Goal: Task Accomplishment & Management: Use online tool/utility

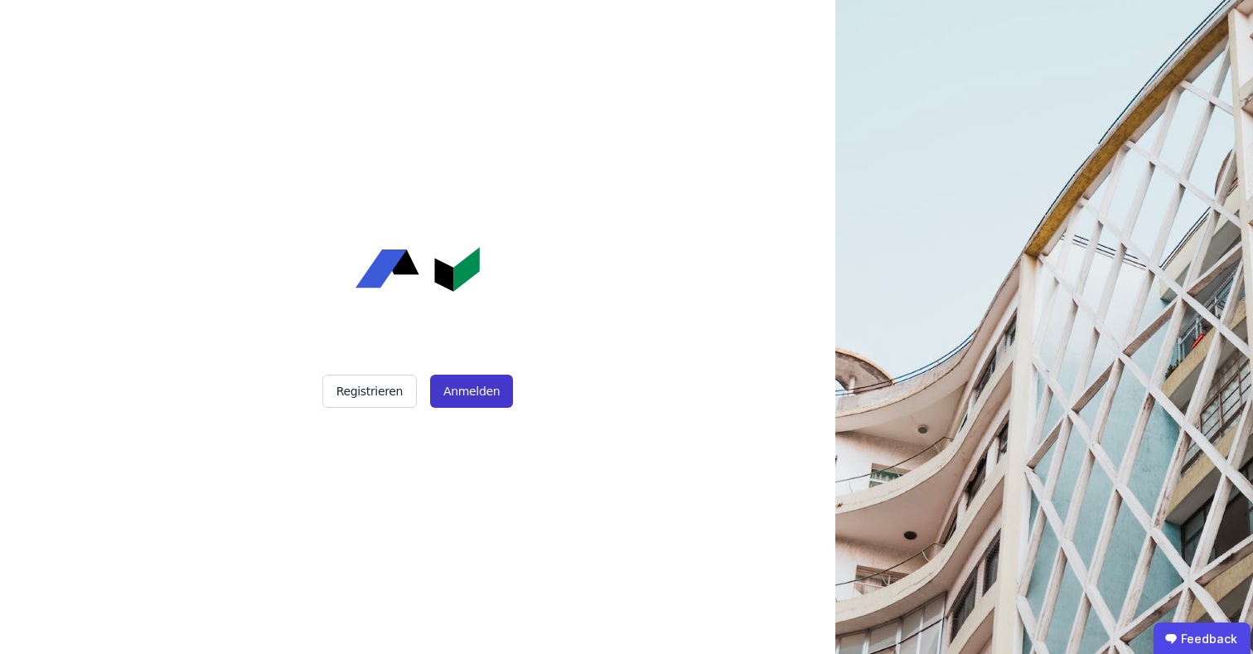
click at [456, 398] on button "Anmelden" at bounding box center [471, 390] width 83 height 33
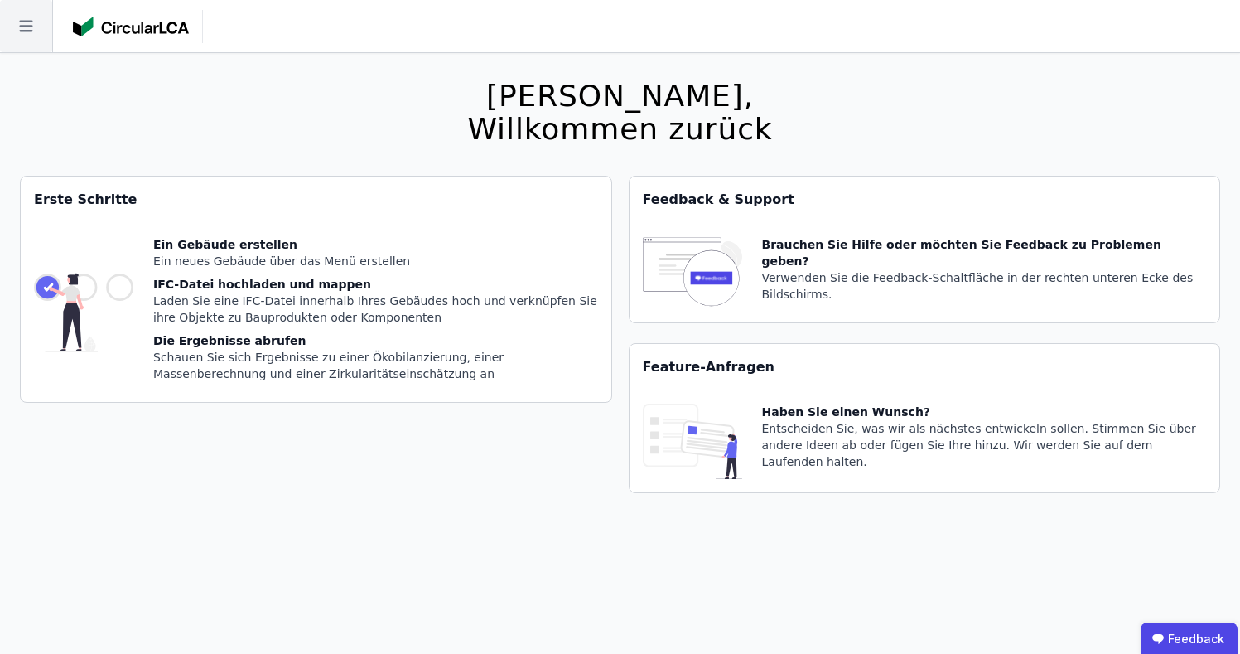
click at [22, 28] on icon at bounding box center [26, 26] width 52 height 52
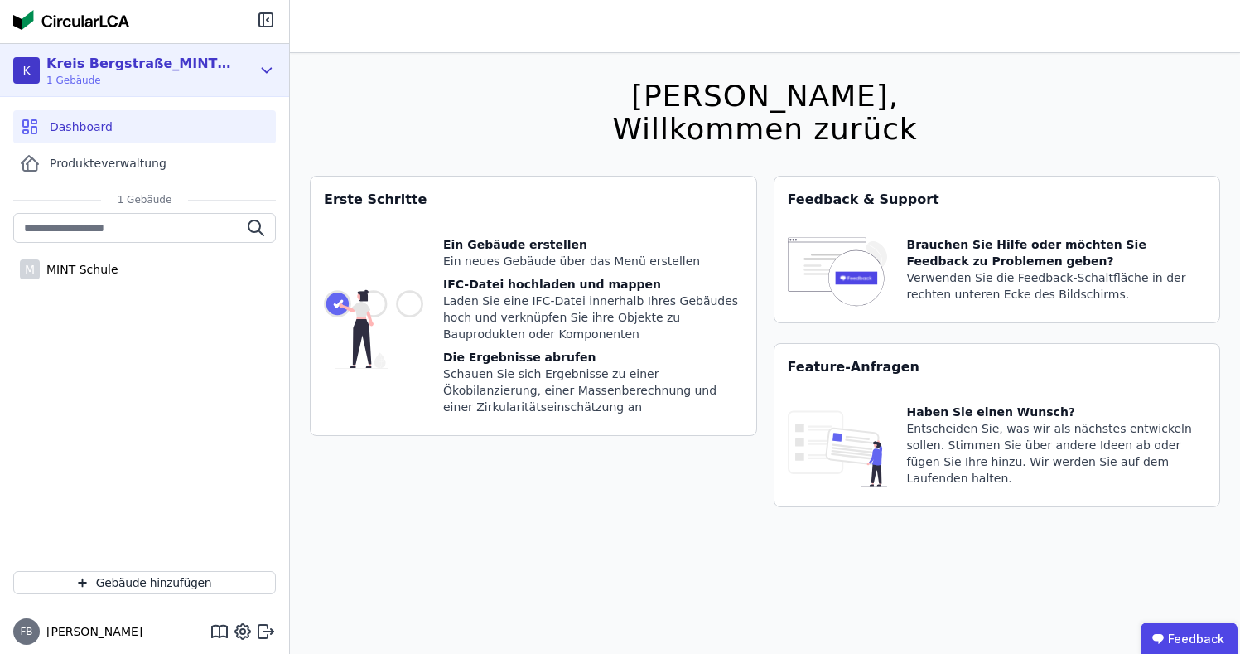
click at [164, 68] on div "Kreis Bergstraße_MINT_GRP" at bounding box center [141, 64] width 191 height 20
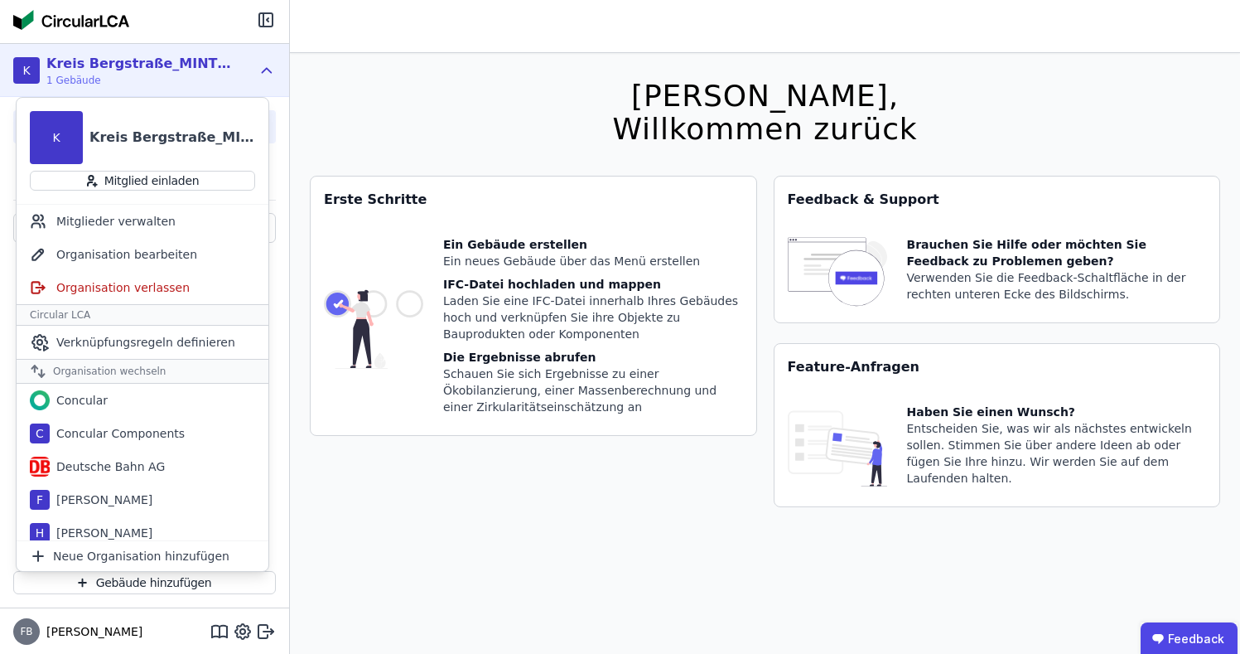
click at [164, 68] on div "Kreis Bergstraße_MINT_GRP" at bounding box center [141, 64] width 191 height 20
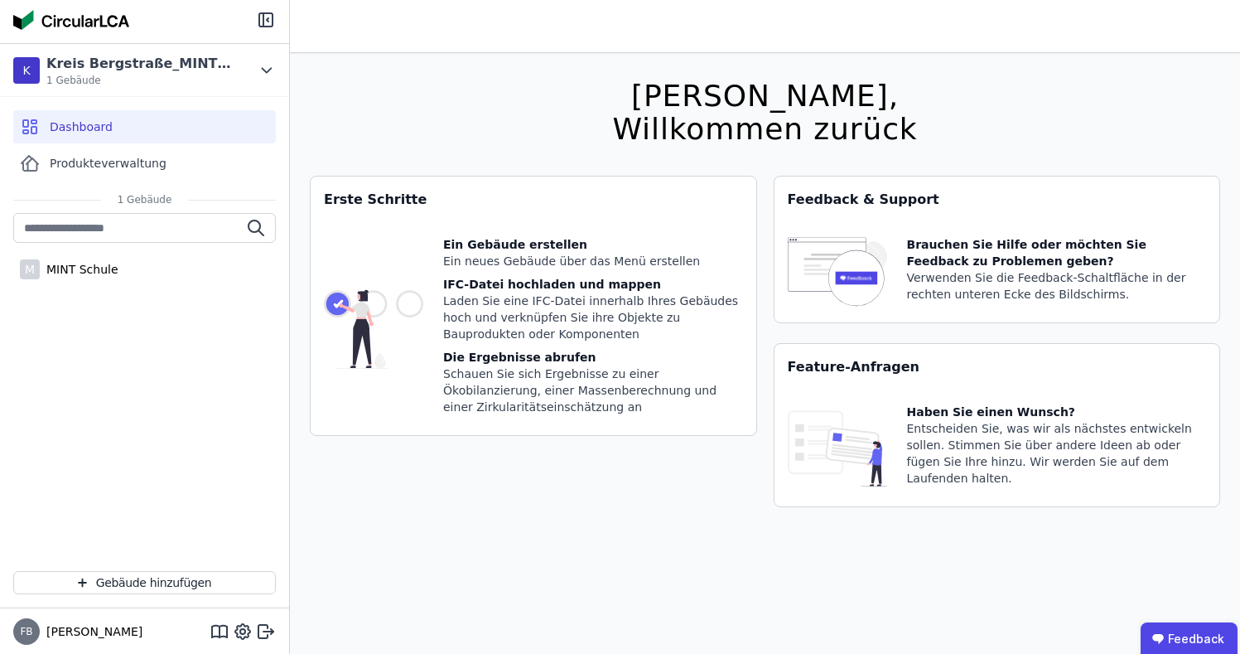
click at [27, 11] on img at bounding box center [71, 20] width 116 height 20
click at [114, 157] on span "Produkteverwaltung" at bounding box center [108, 163] width 117 height 17
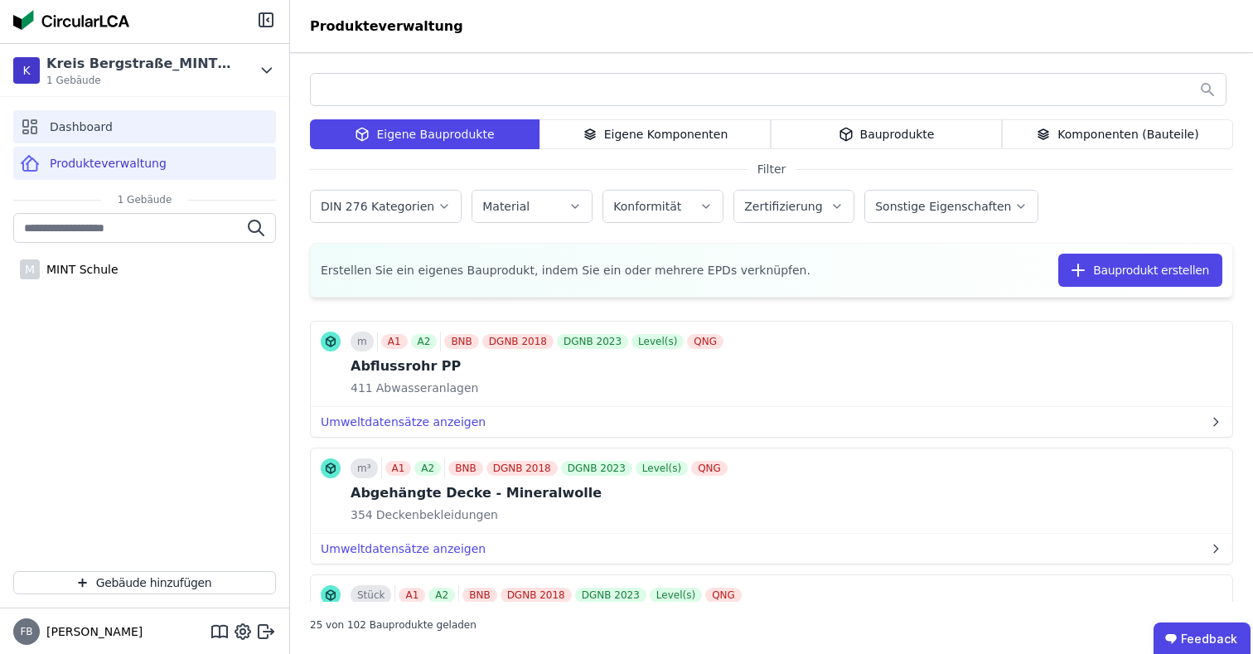
click at [83, 128] on span "Dashboard" at bounding box center [81, 126] width 63 height 17
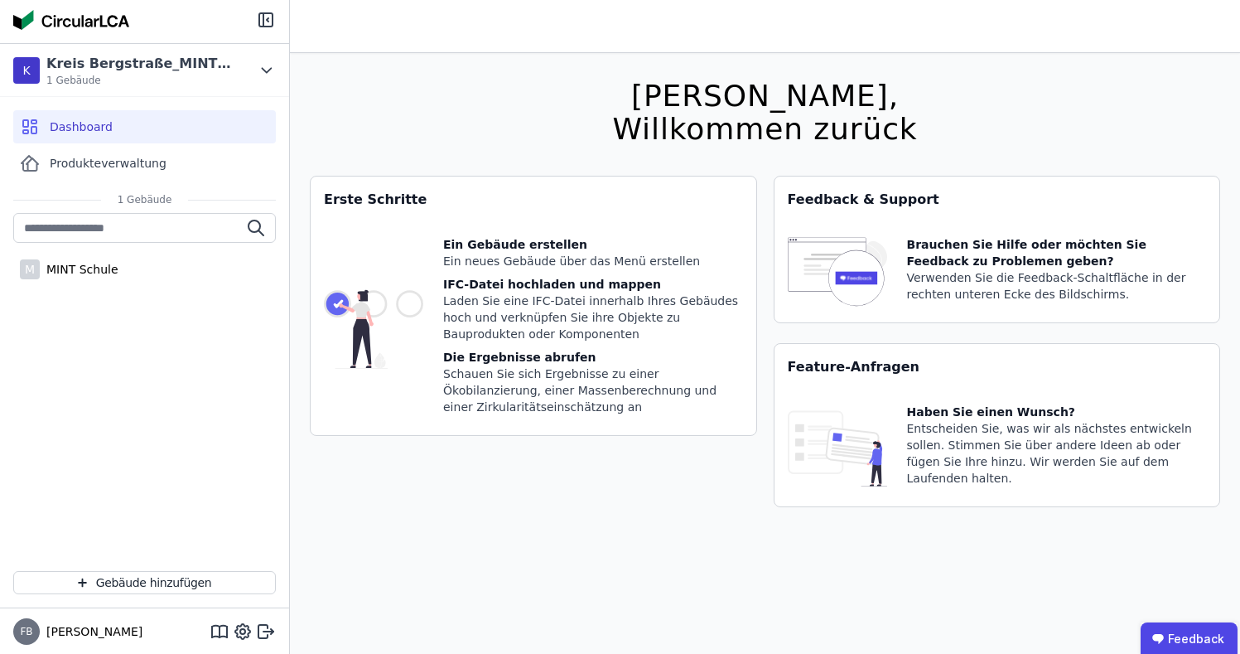
click at [8, 18] on div at bounding box center [144, 21] width 289 height 43
click at [27, 18] on img at bounding box center [71, 20] width 116 height 20
click at [52, 639] on span "Finn" at bounding box center [91, 631] width 103 height 17
click at [29, 636] on span "FB" at bounding box center [26, 631] width 12 height 10
click at [262, 22] on icon at bounding box center [266, 20] width 20 height 20
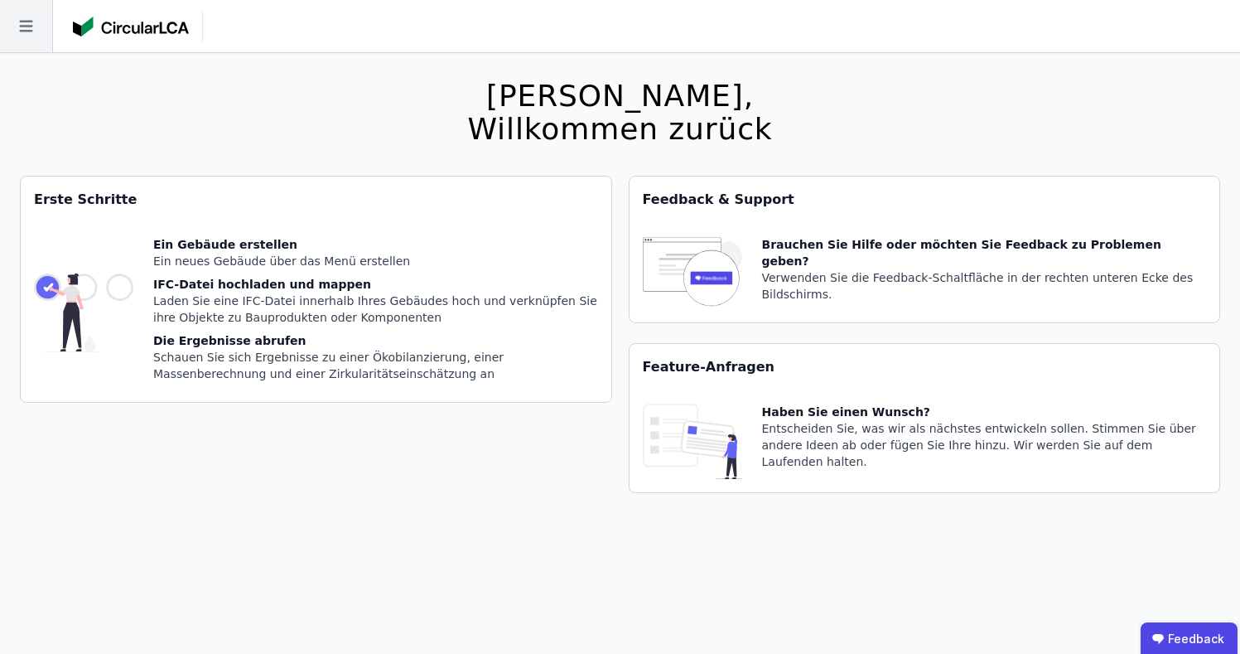
click at [36, 30] on icon at bounding box center [26, 26] width 52 height 52
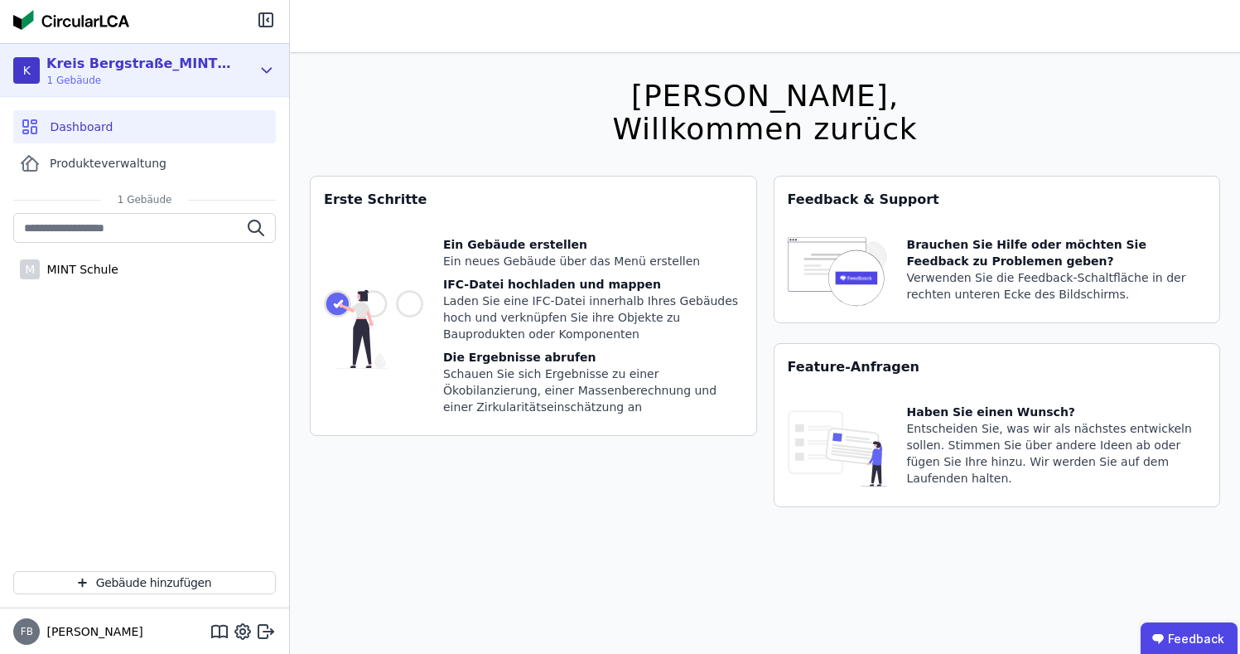
click at [58, 88] on div "K Kreis Bergstraße_MINT_GRP 1 Gebäude" at bounding box center [144, 70] width 289 height 53
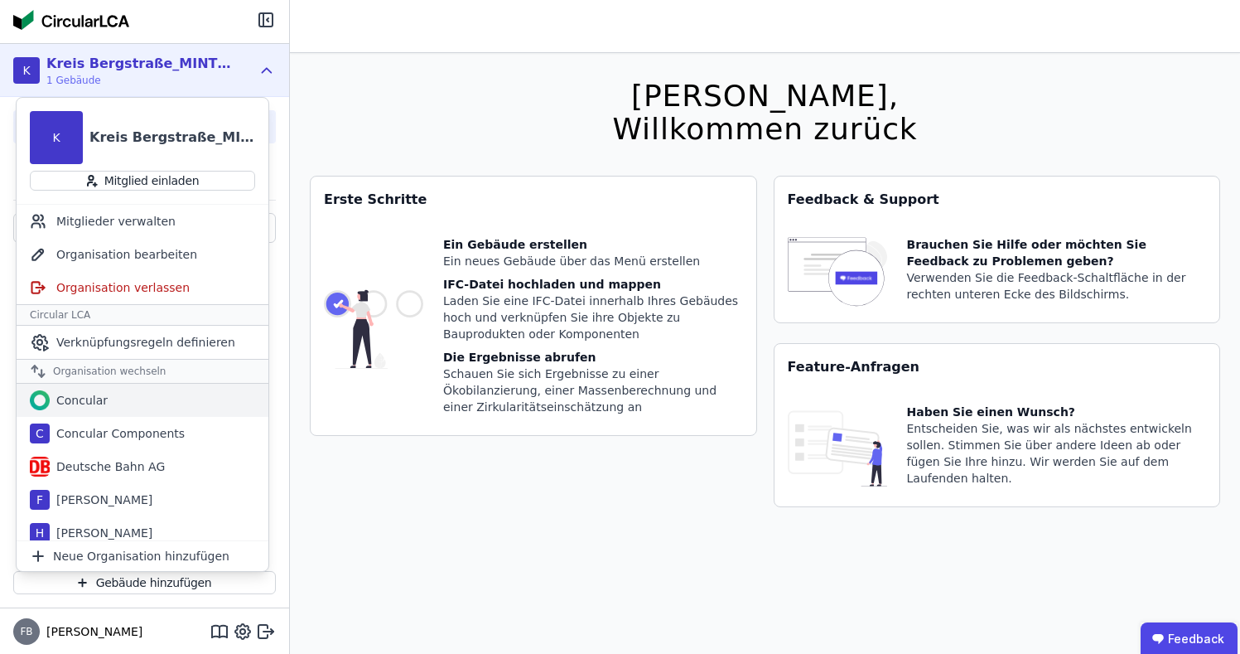
click at [75, 401] on div "Concular" at bounding box center [79, 400] width 58 height 17
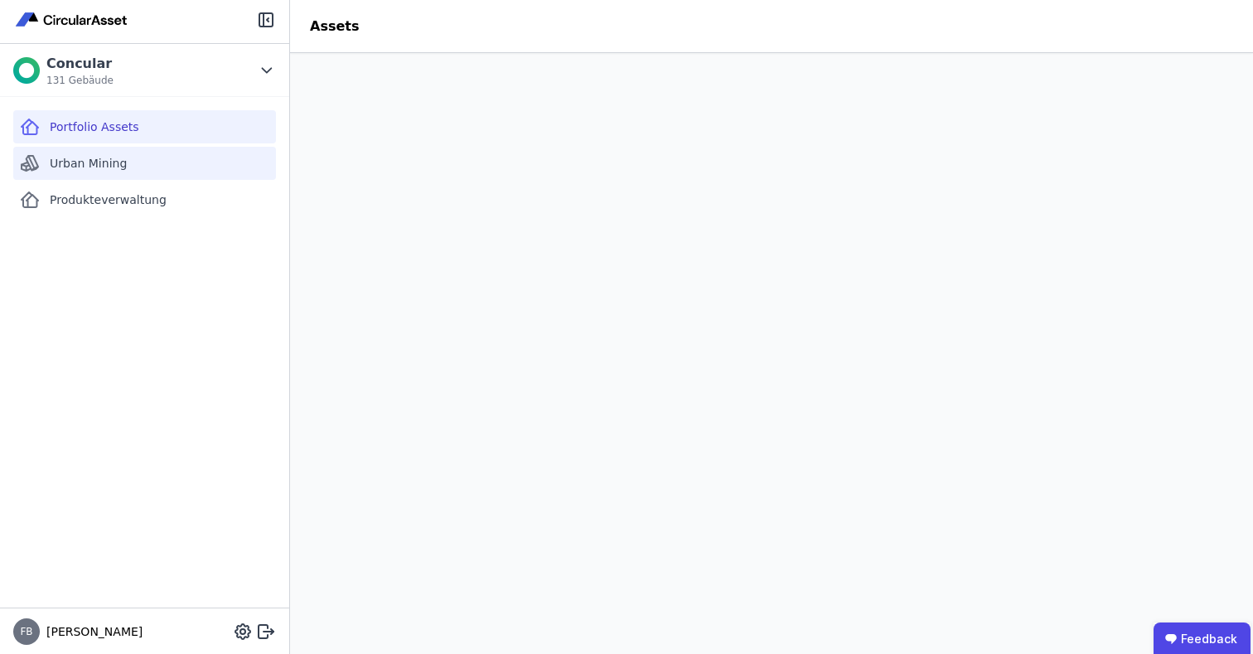
click at [85, 147] on div "Urban Mining" at bounding box center [144, 163] width 263 height 33
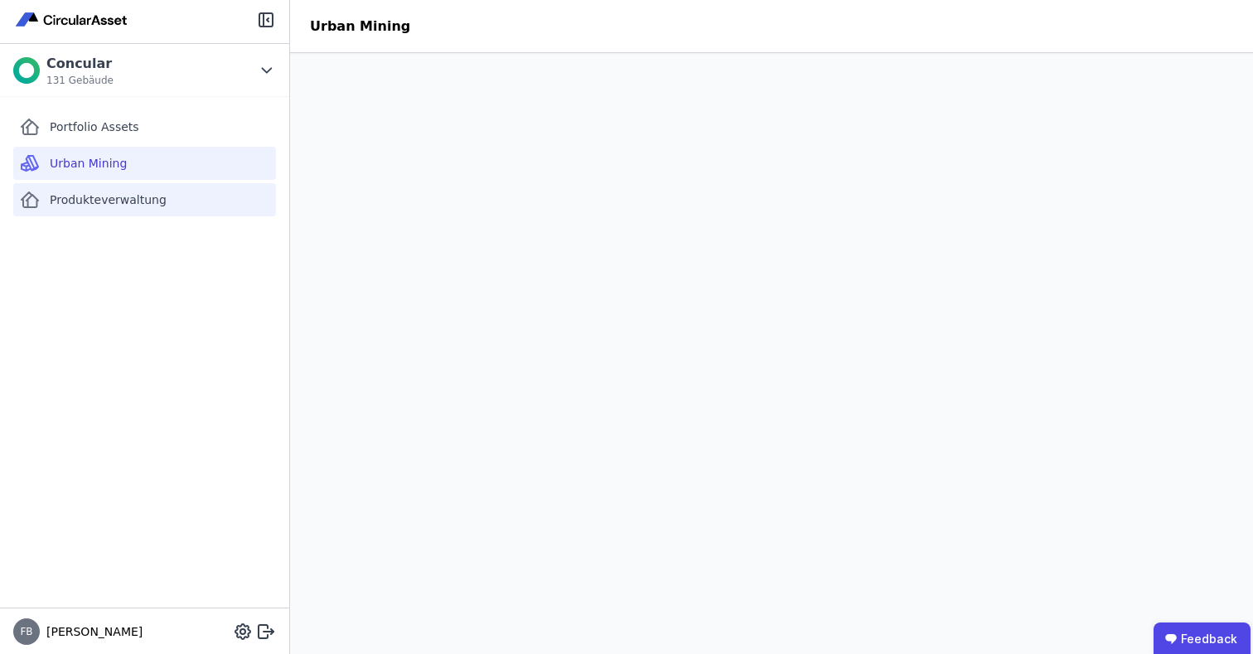
click at [65, 196] on span "Produkteverwaltung" at bounding box center [108, 199] width 117 height 17
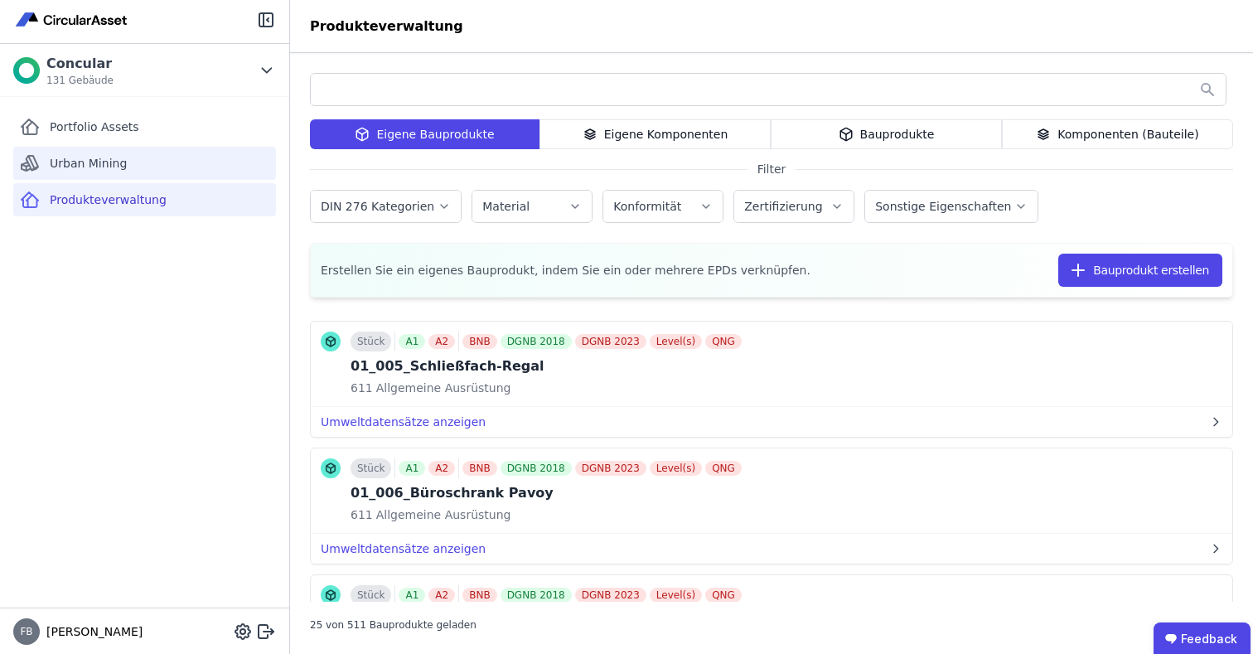
click at [75, 155] on span "Urban Mining" at bounding box center [88, 163] width 77 height 17
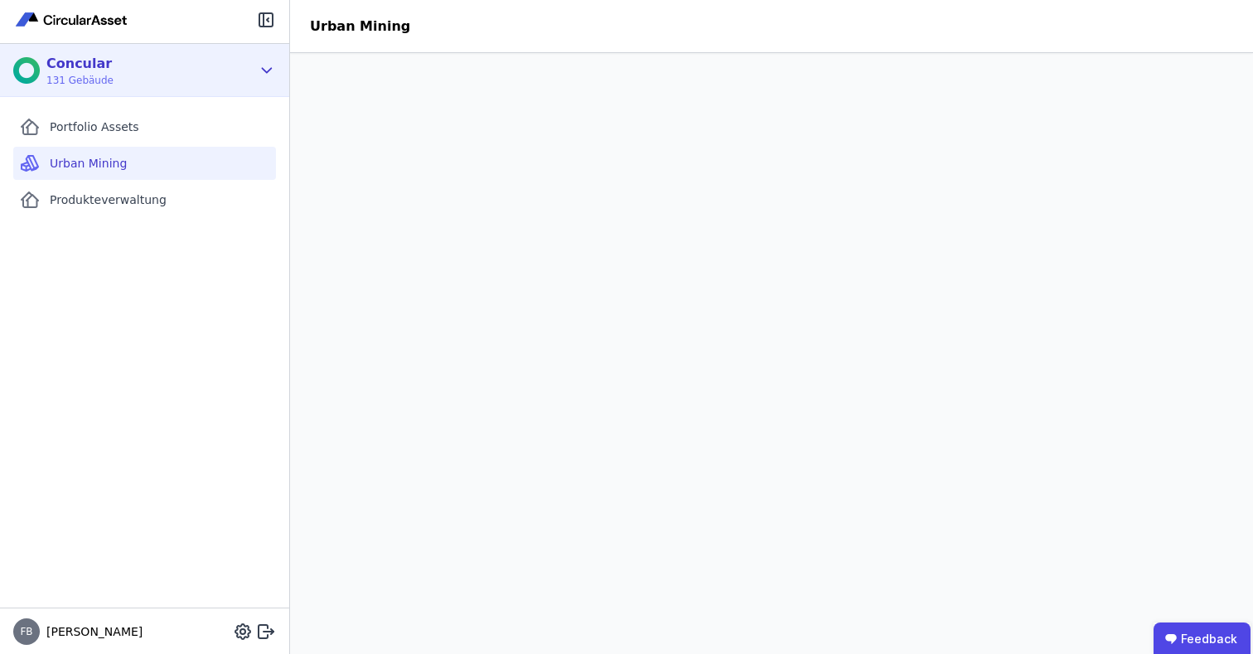
click at [93, 56] on div "Concular" at bounding box center [79, 64] width 67 height 20
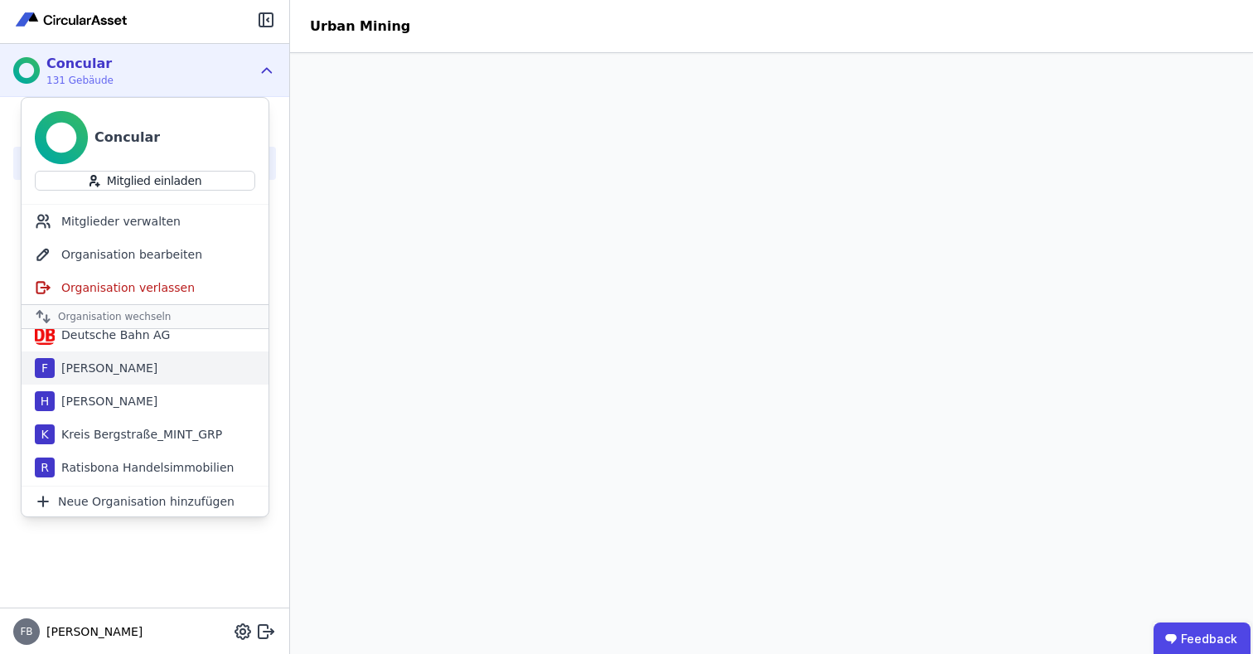
click at [85, 363] on div "F Finn" at bounding box center [145, 367] width 247 height 33
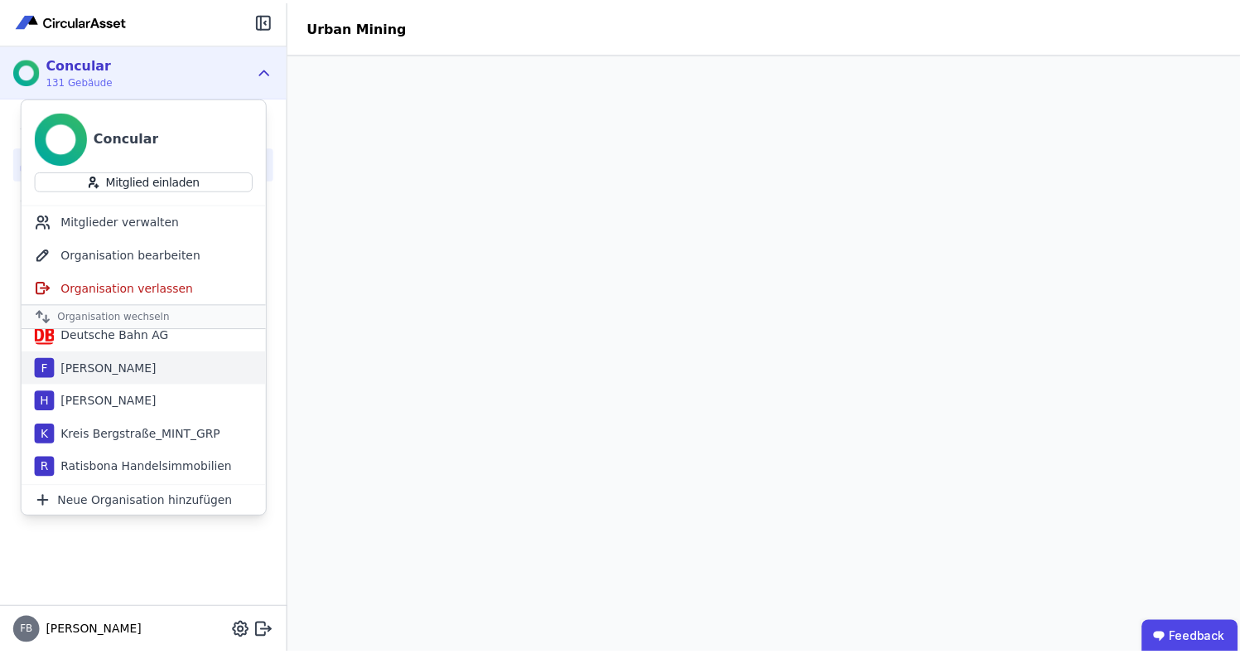
scroll to position [77, 0]
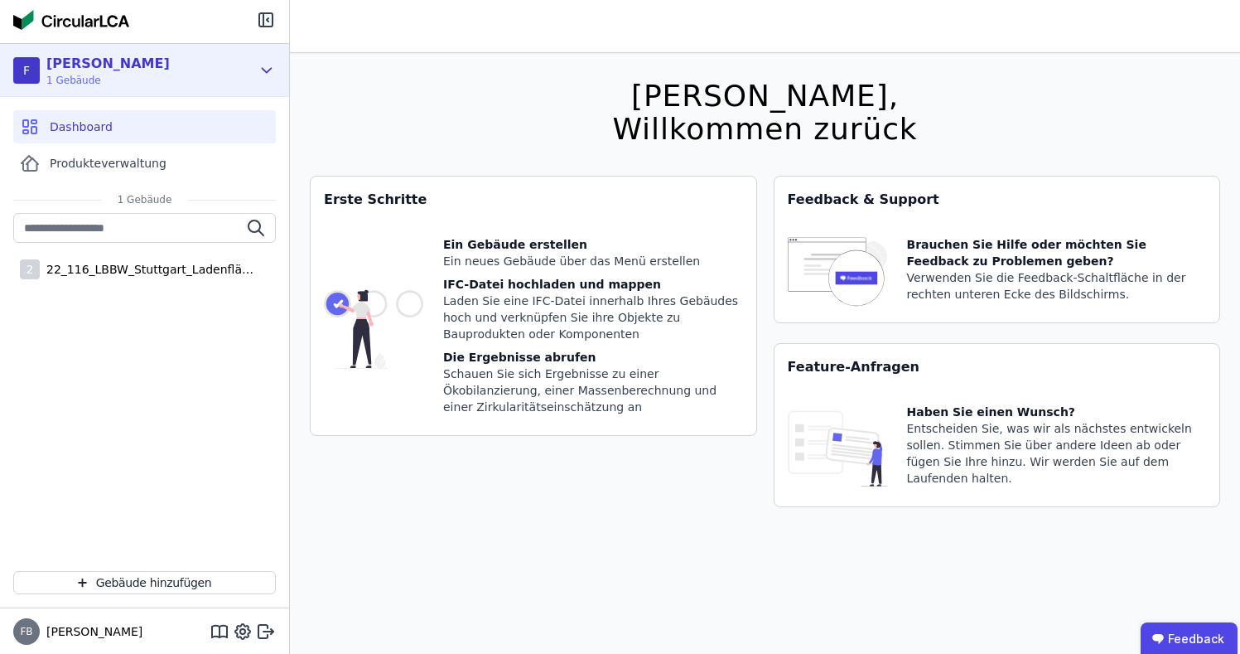
click at [66, 69] on div "Finn" at bounding box center [107, 64] width 123 height 20
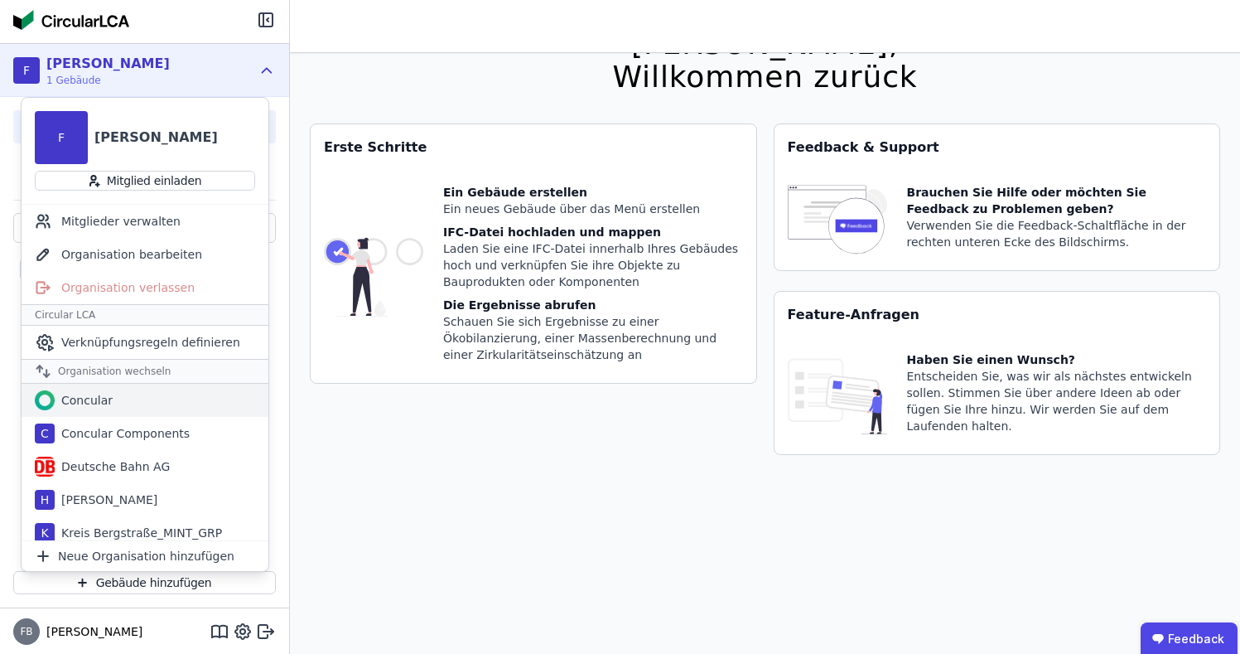
click at [60, 403] on div "Concular" at bounding box center [84, 400] width 58 height 17
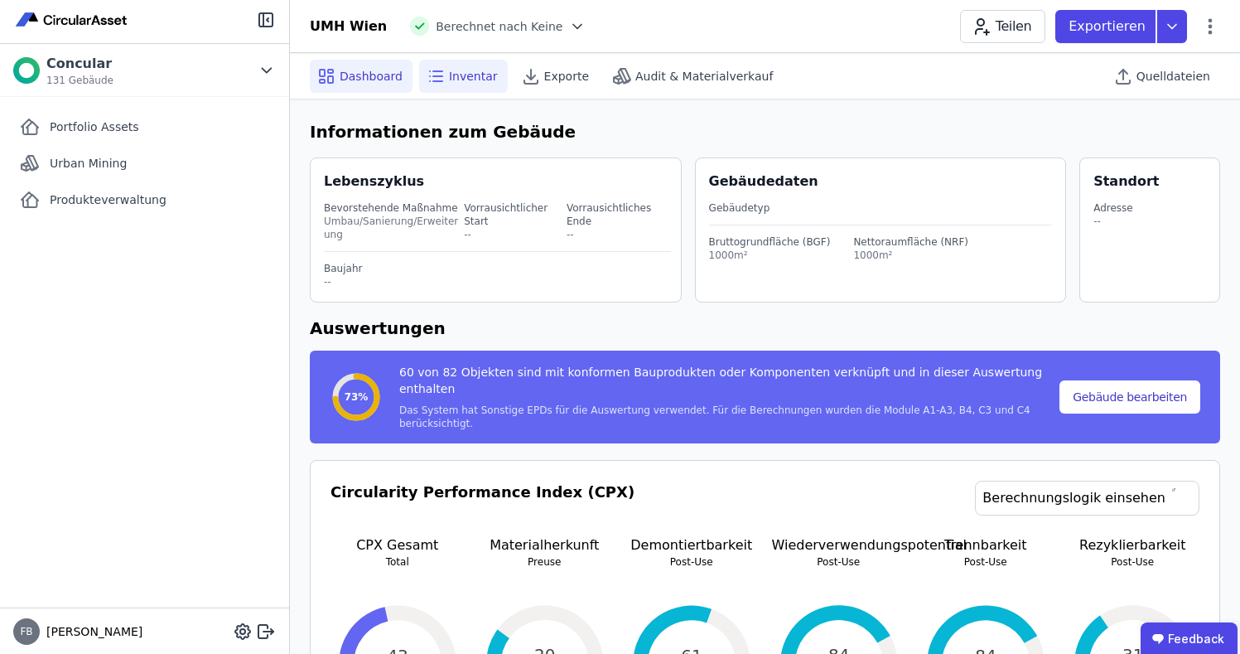
click at [449, 79] on span "Inventar" at bounding box center [473, 76] width 49 height 17
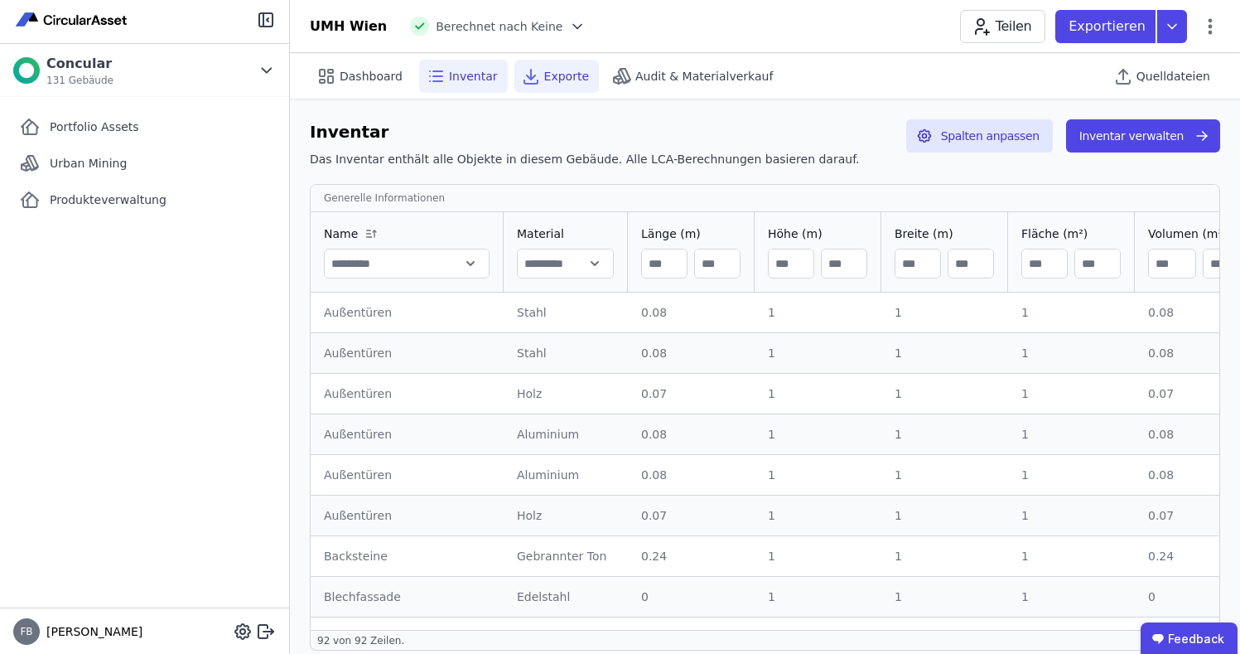
click at [553, 74] on span "Exporte" at bounding box center [566, 76] width 45 height 17
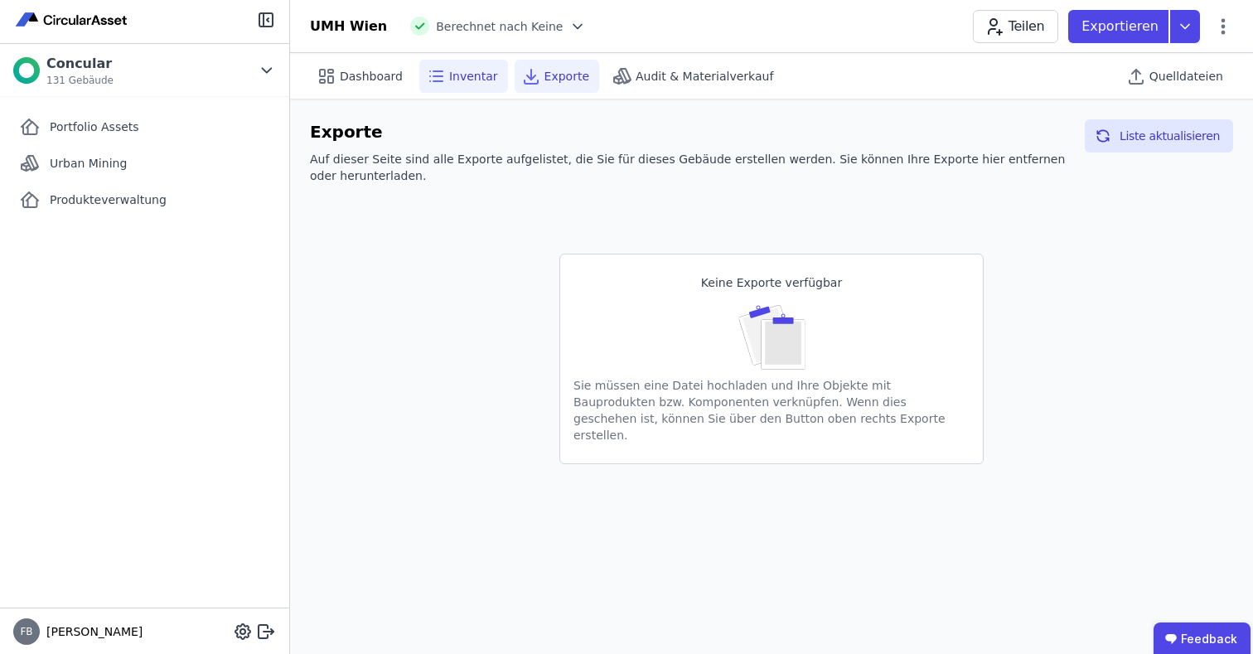
click at [452, 77] on span "Inventar" at bounding box center [473, 76] width 49 height 17
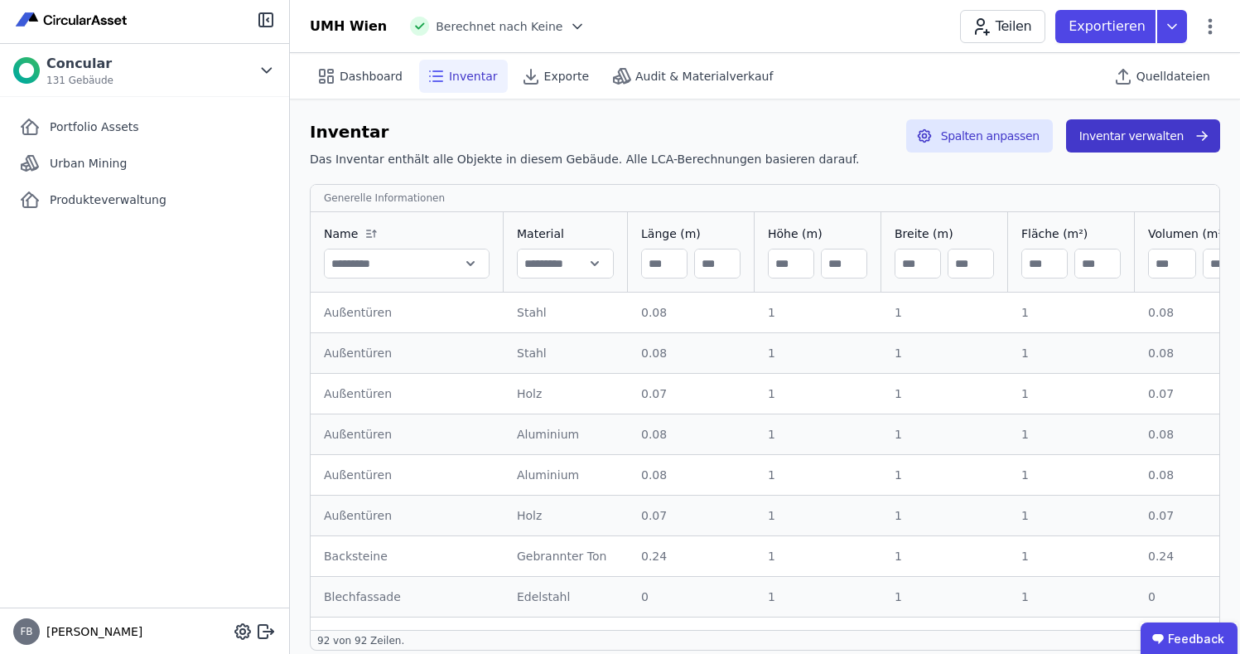
click at [1125, 132] on button "Inventar verwalten" at bounding box center [1143, 135] width 154 height 33
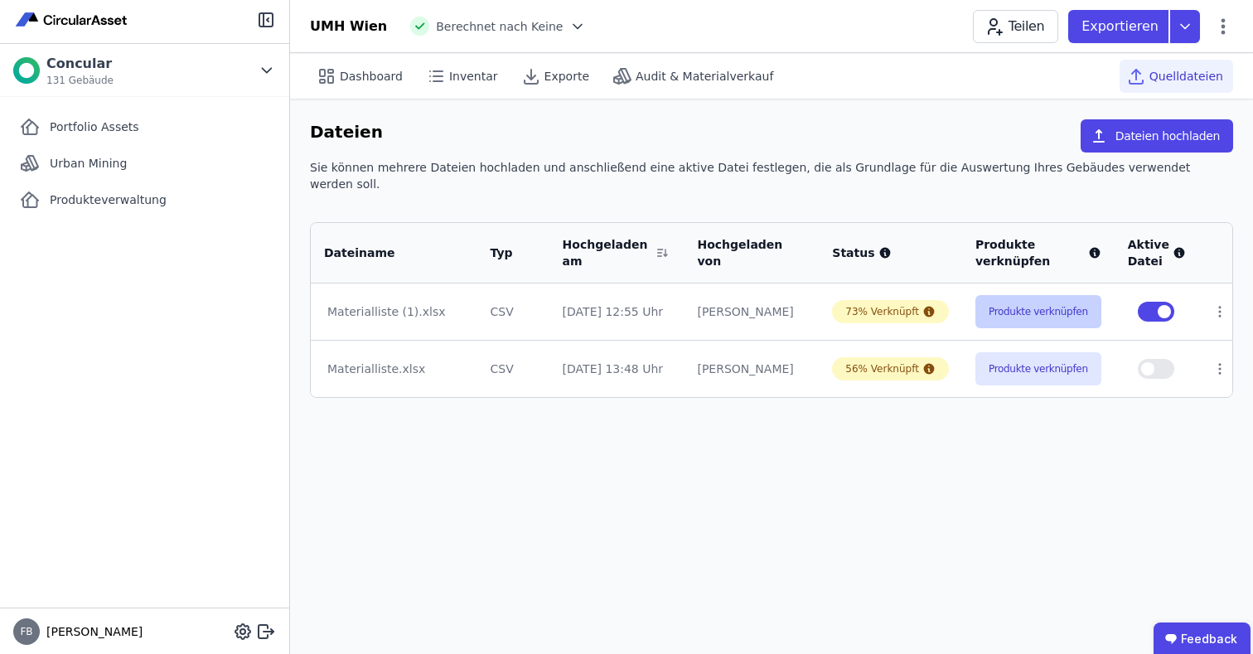
click at [1038, 295] on button "Produkte verknüpfen" at bounding box center [1038, 311] width 126 height 33
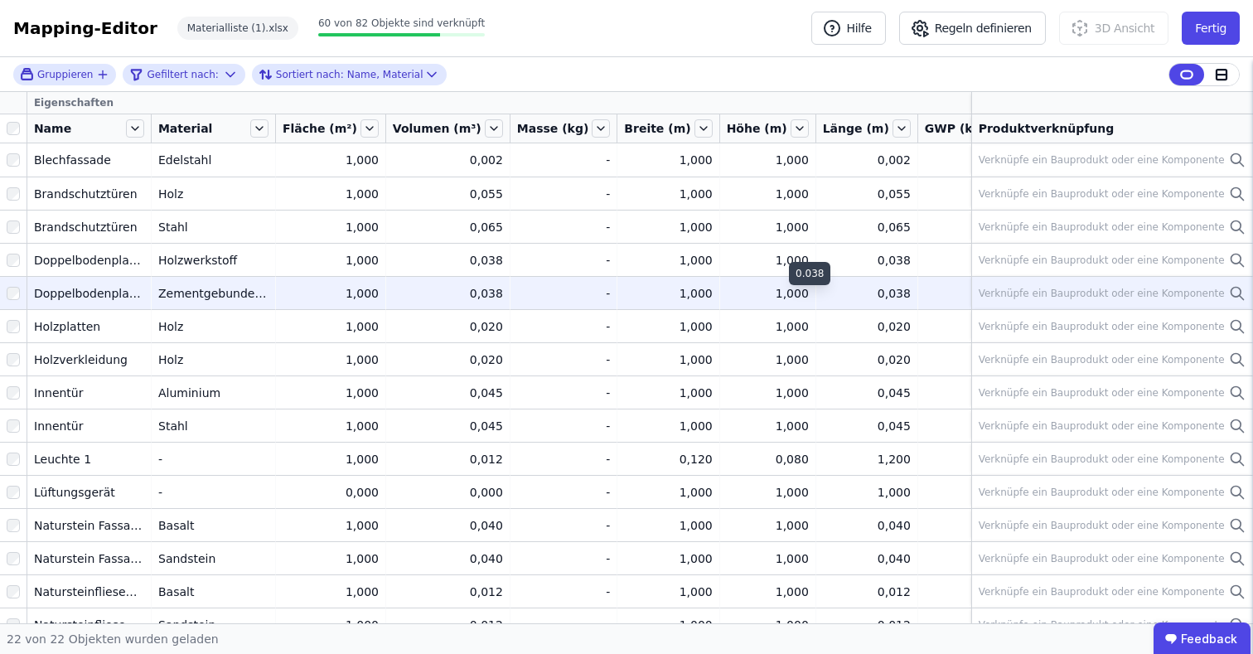
scroll to position [0, 17]
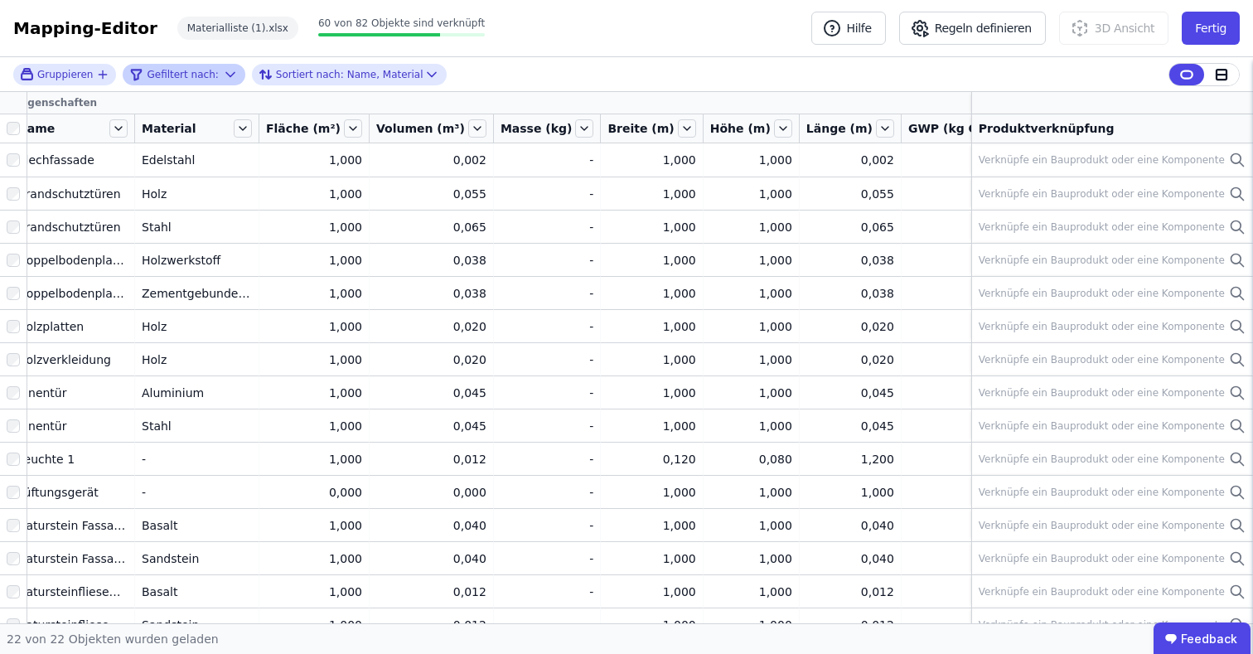
click at [171, 65] on div "Gefiltert nach:" at bounding box center [175, 75] width 92 height 20
select select "********"
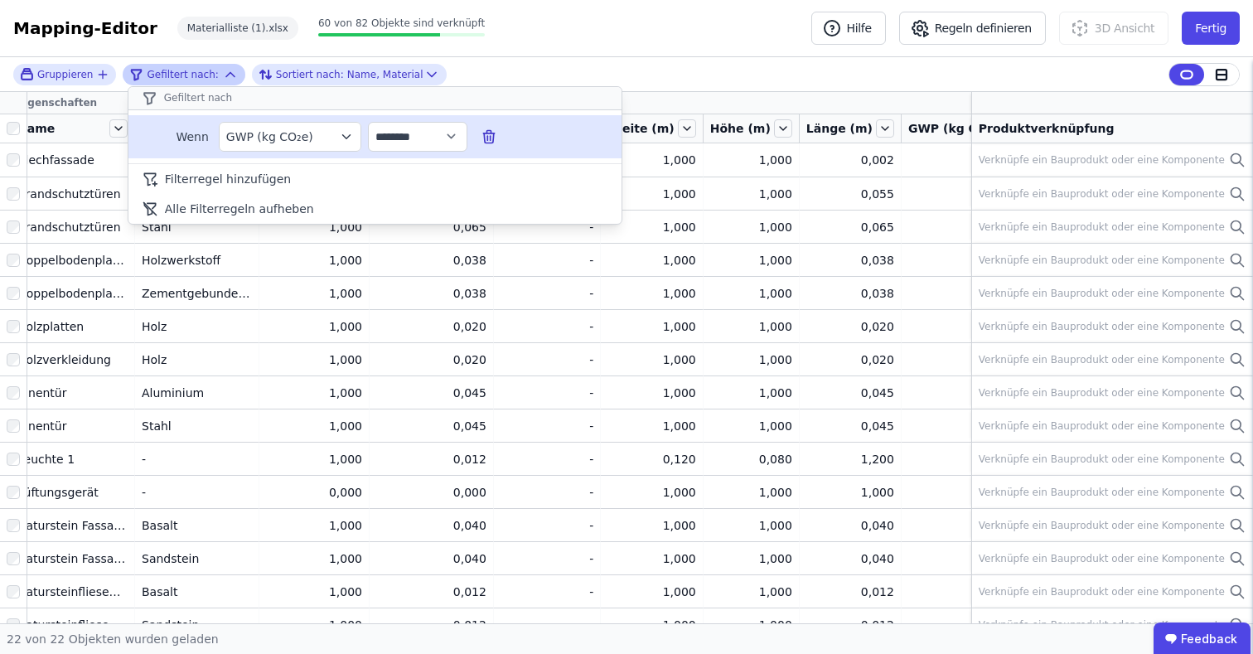
click at [498, 137] on div "**********" at bounding box center [374, 136] width 493 height 43
click at [487, 136] on icon at bounding box center [487, 138] width 0 height 4
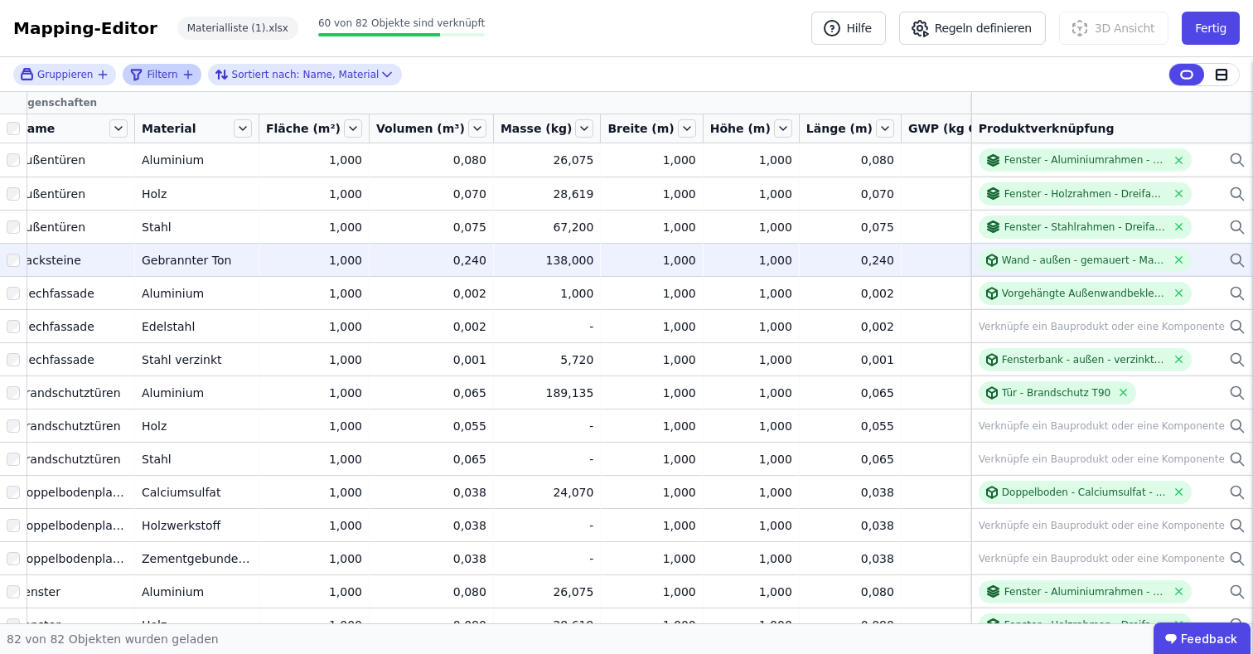
scroll to position [0, 0]
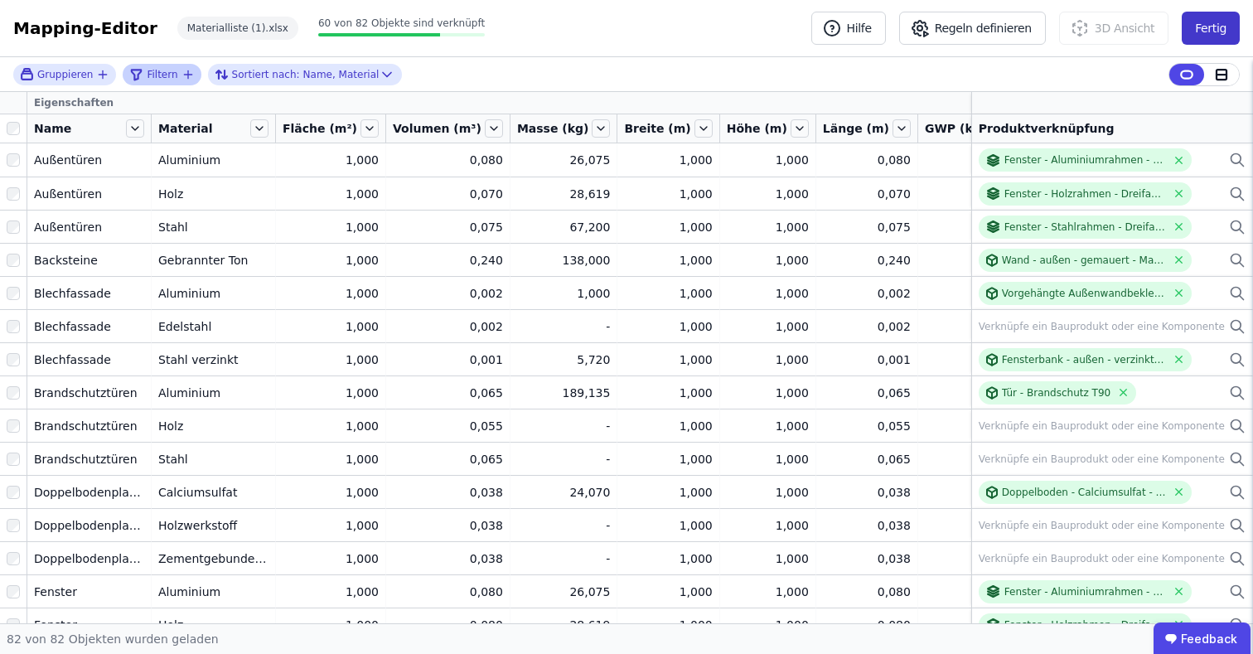
click at [1229, 30] on button "Fertig" at bounding box center [1210, 28] width 58 height 33
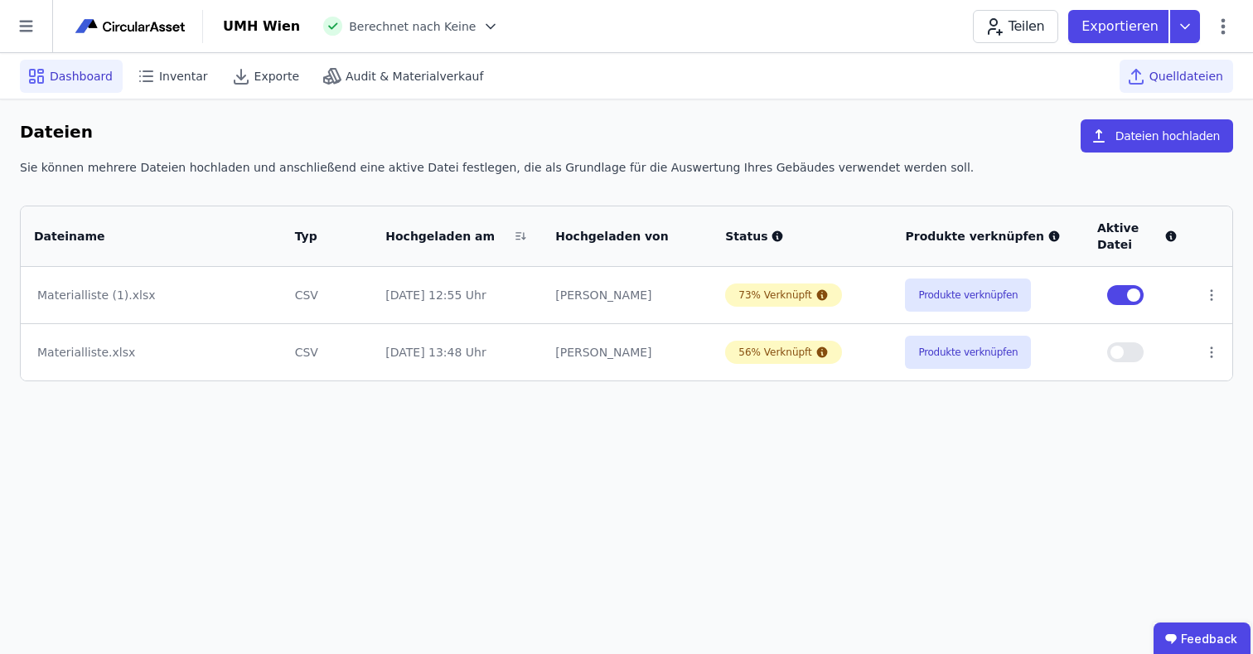
click at [88, 77] on span "Dashboard" at bounding box center [81, 76] width 63 height 17
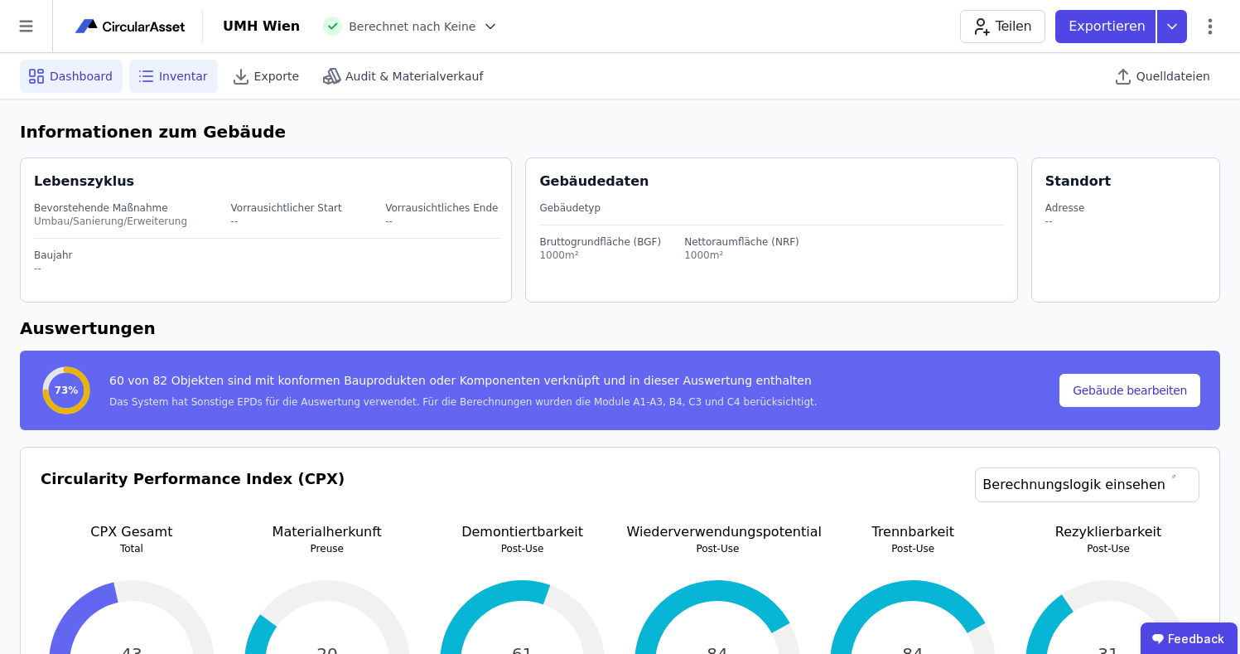
click at [173, 78] on span "Inventar" at bounding box center [183, 76] width 49 height 17
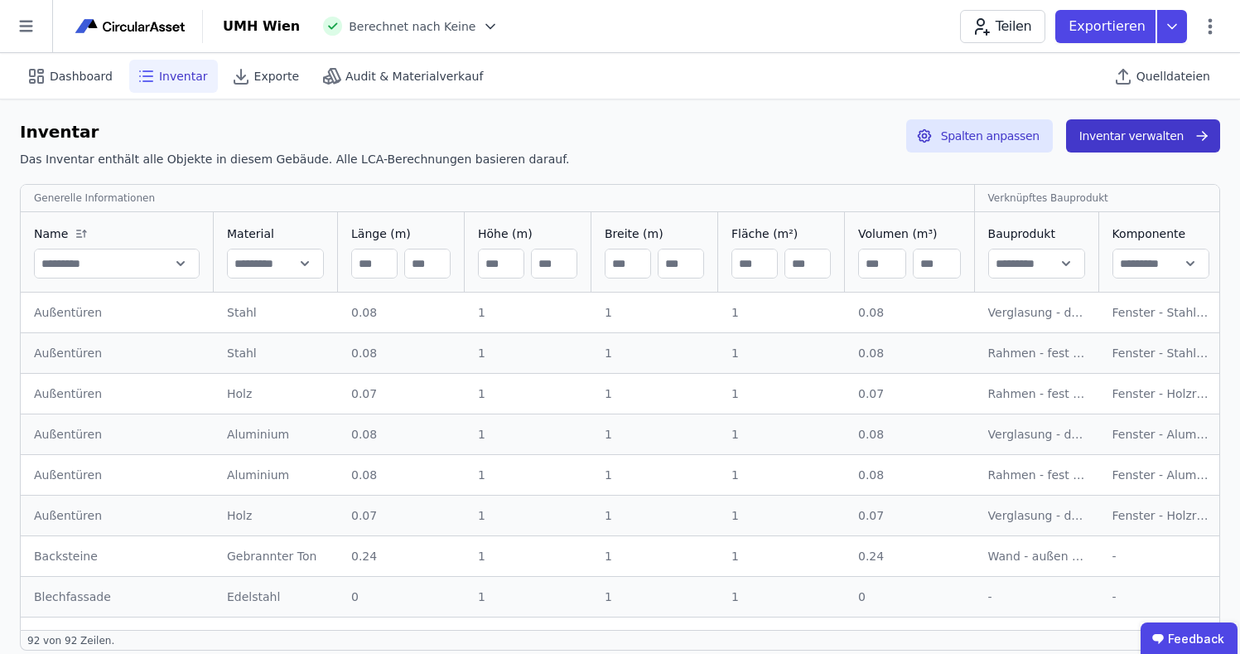
click at [1120, 142] on button "Inventar verwalten" at bounding box center [1143, 135] width 154 height 33
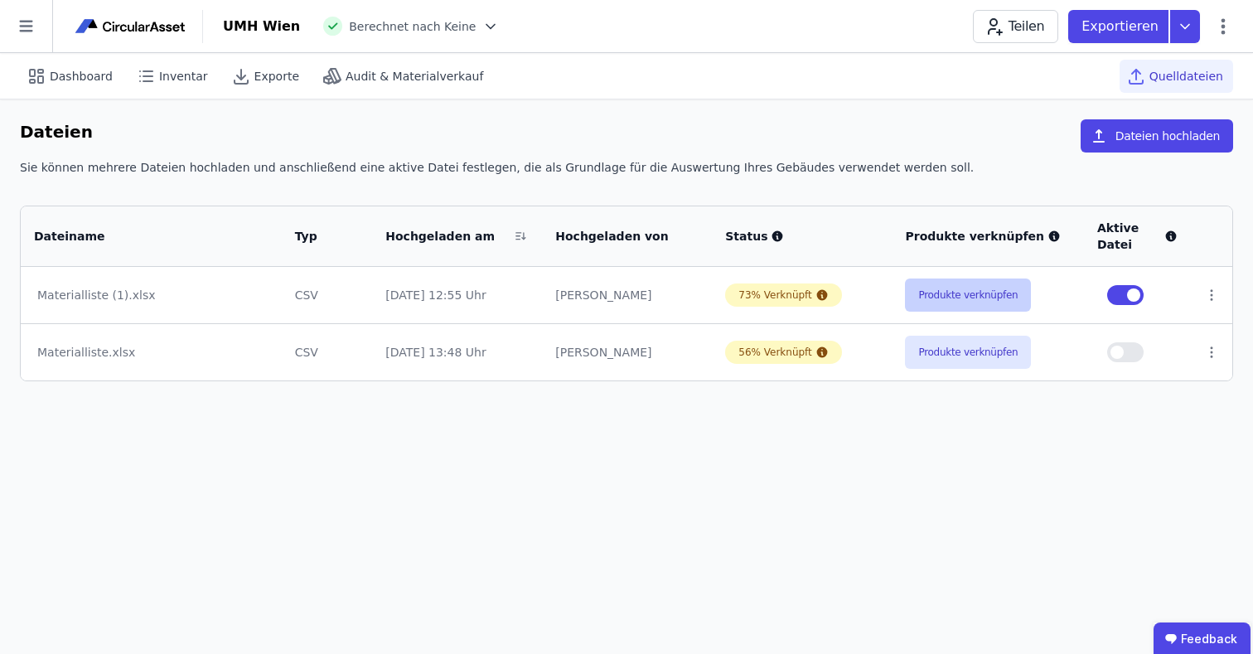
click at [960, 288] on button "Produkte verknüpfen" at bounding box center [968, 294] width 126 height 33
